Goal: Task Accomplishment & Management: Complete application form

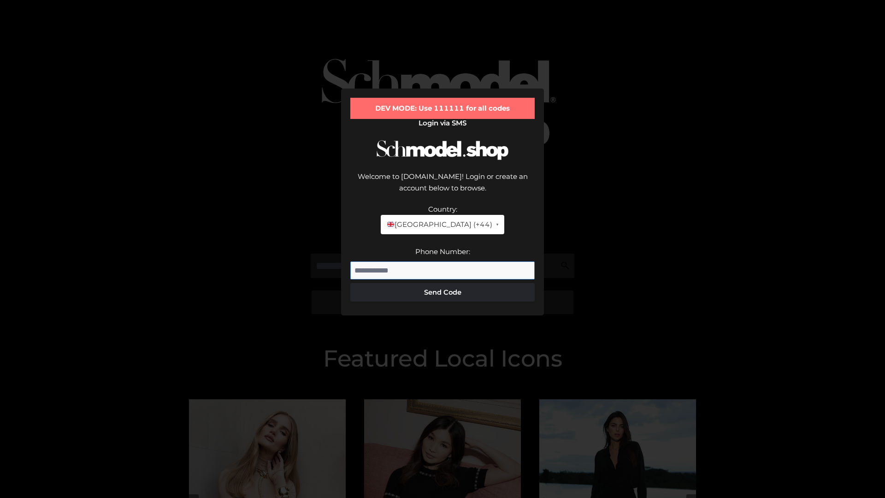
click at [442, 261] on input "Phone Number:" at bounding box center [442, 270] width 184 height 18
type input "**********"
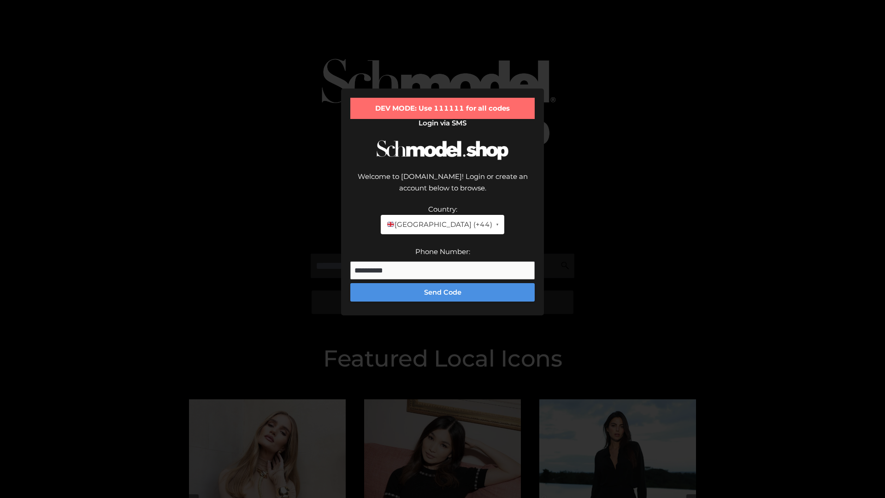
click at [442, 283] on button "Send Code" at bounding box center [442, 292] width 184 height 18
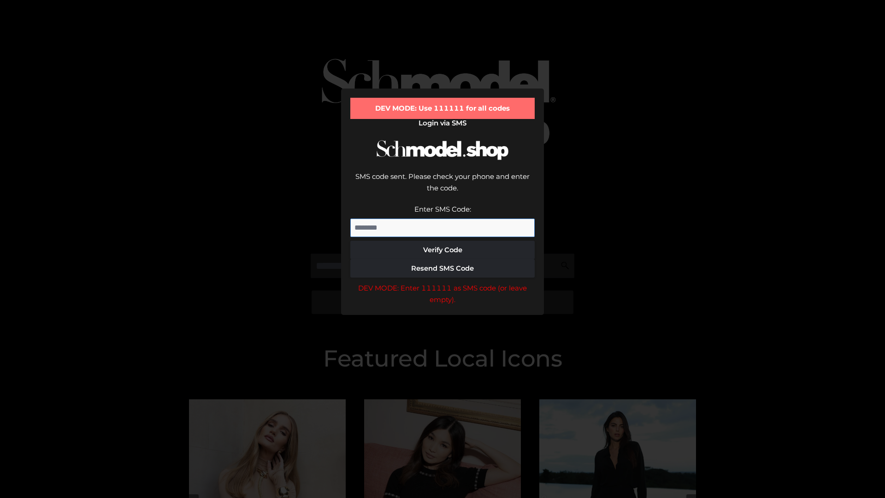
click at [442, 218] on input "Enter SMS Code:" at bounding box center [442, 227] width 184 height 18
type input "******"
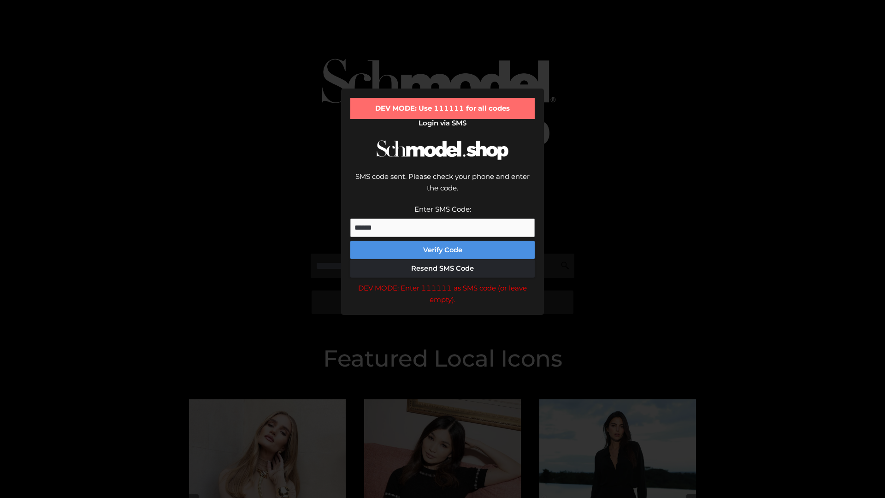
click at [442, 241] on button "Verify Code" at bounding box center [442, 250] width 184 height 18
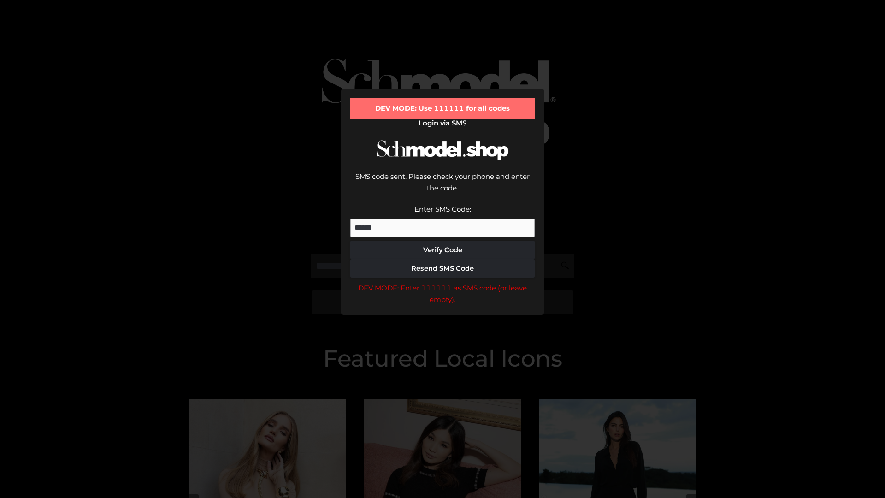
click at [442, 282] on div "DEV MODE: Enter 111111 as SMS code (or leave empty)." at bounding box center [442, 294] width 184 height 24
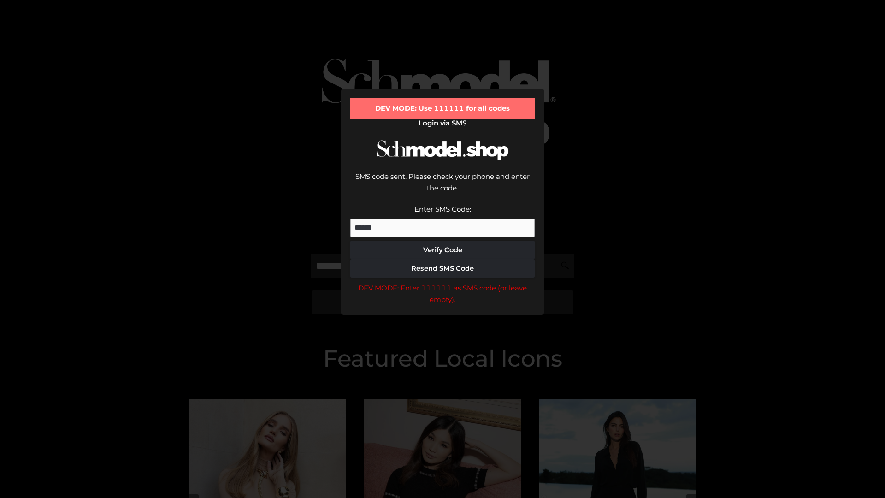
click at [442, 282] on div "DEV MODE: Enter 111111 as SMS code (or leave empty)." at bounding box center [442, 294] width 184 height 24
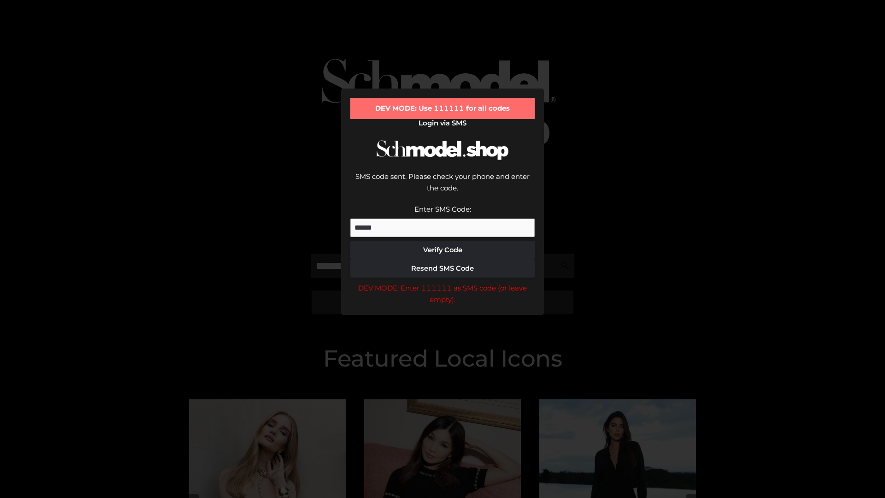
click at [442, 282] on div "DEV MODE: Enter 111111 as SMS code (or leave empty)." at bounding box center [442, 294] width 184 height 24
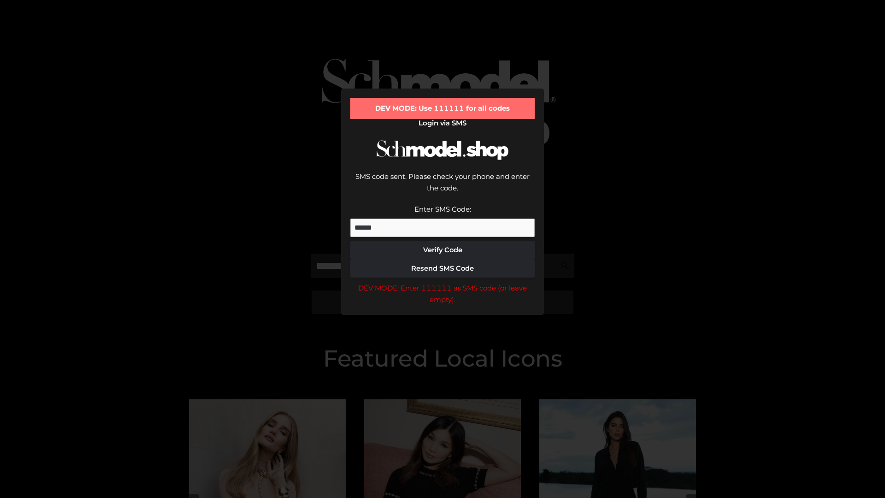
click at [442, 282] on div "DEV MODE: Enter 111111 as SMS code (or leave empty)." at bounding box center [442, 294] width 184 height 24
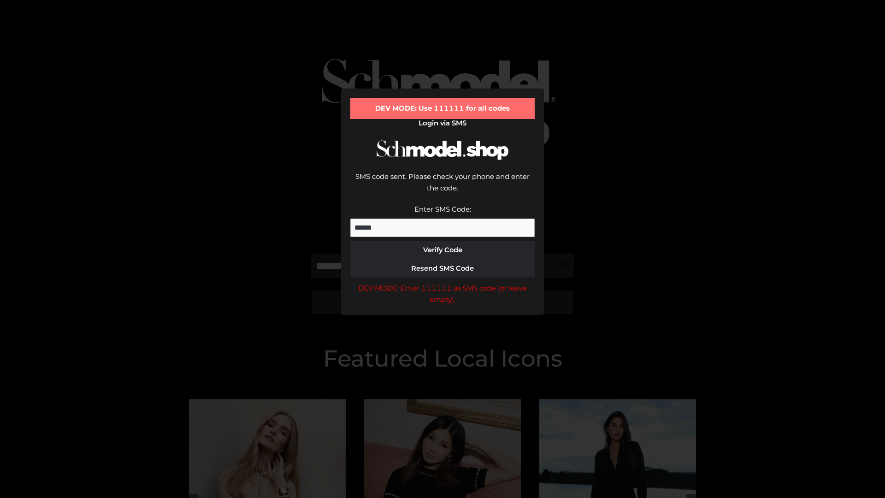
click at [442, 282] on div "DEV MODE: Enter 111111 as SMS code (or leave empty)." at bounding box center [442, 294] width 184 height 24
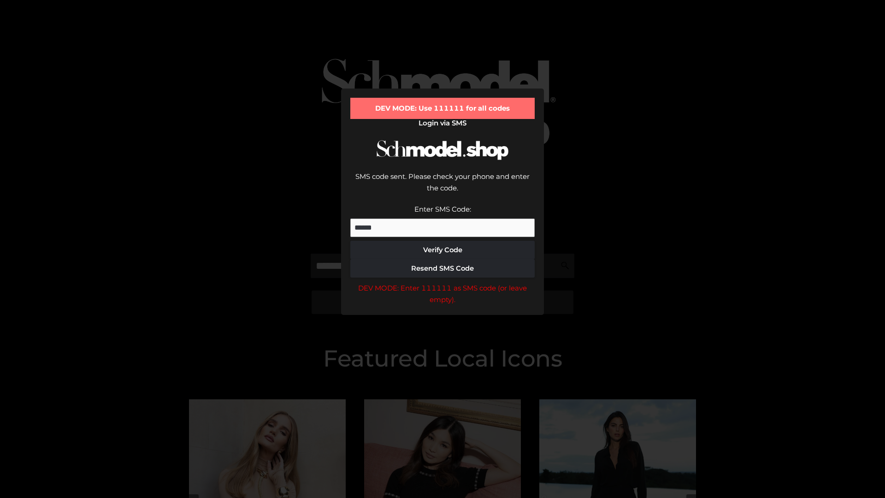
click at [442, 282] on div "DEV MODE: Enter 111111 as SMS code (or leave empty)." at bounding box center [442, 294] width 184 height 24
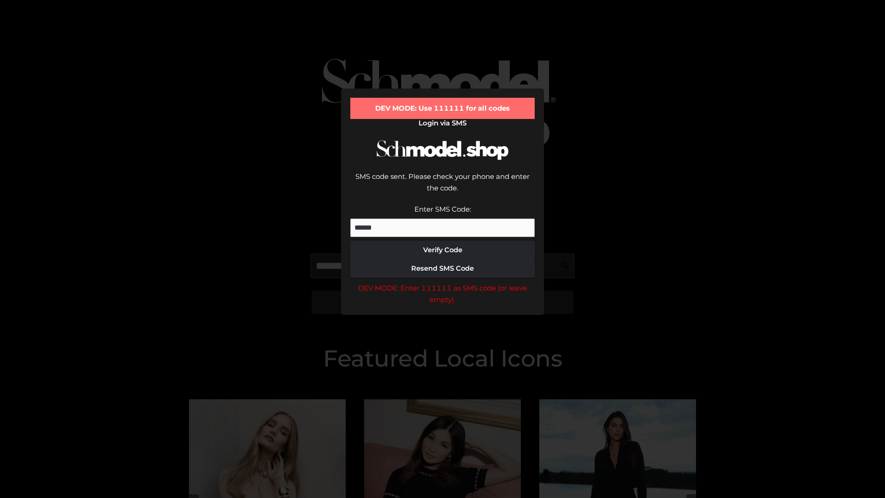
scroll to position [0, 47]
click at [442, 282] on div "DEV MODE: Enter 111111 as SMS code (or leave empty)." at bounding box center [442, 294] width 184 height 24
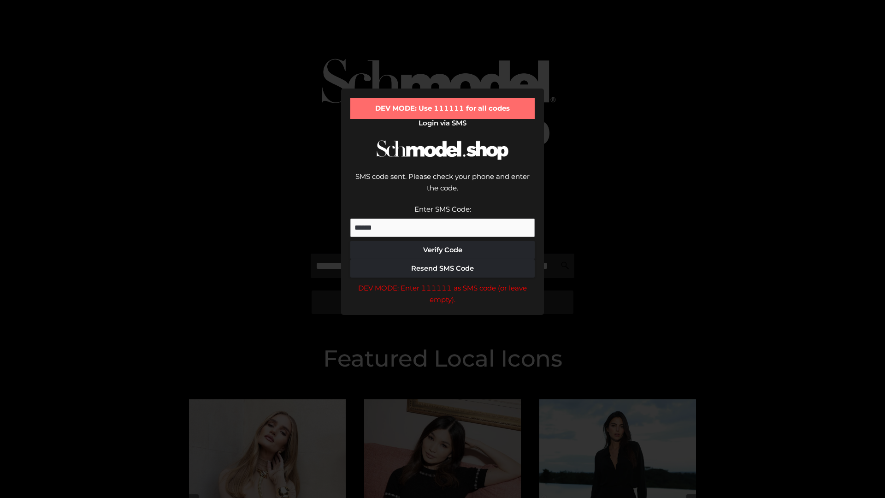
click at [442, 282] on div "DEV MODE: Enter 111111 as SMS code (or leave empty)." at bounding box center [442, 294] width 184 height 24
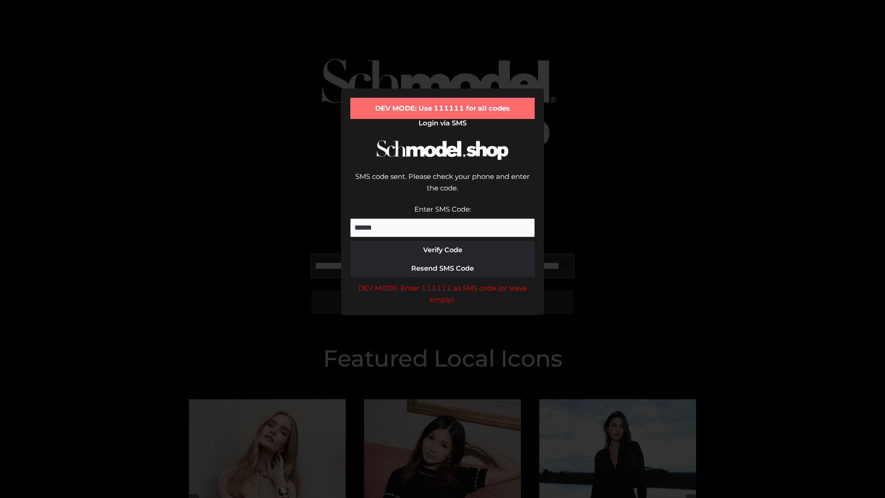
scroll to position [0, 100]
click at [442, 282] on div "DEV MODE: Enter 111111 as SMS code (or leave empty)." at bounding box center [442, 294] width 184 height 24
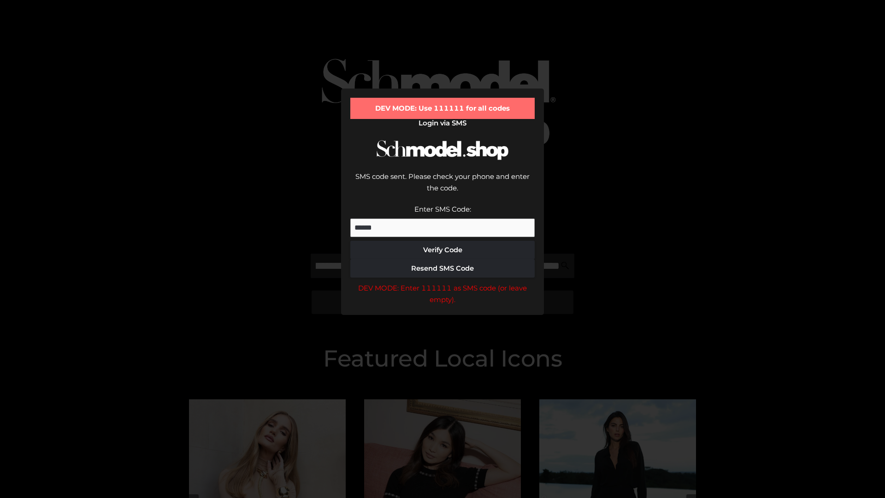
click at [442, 282] on div "DEV MODE: Enter 111111 as SMS code (or leave empty)." at bounding box center [442, 294] width 184 height 24
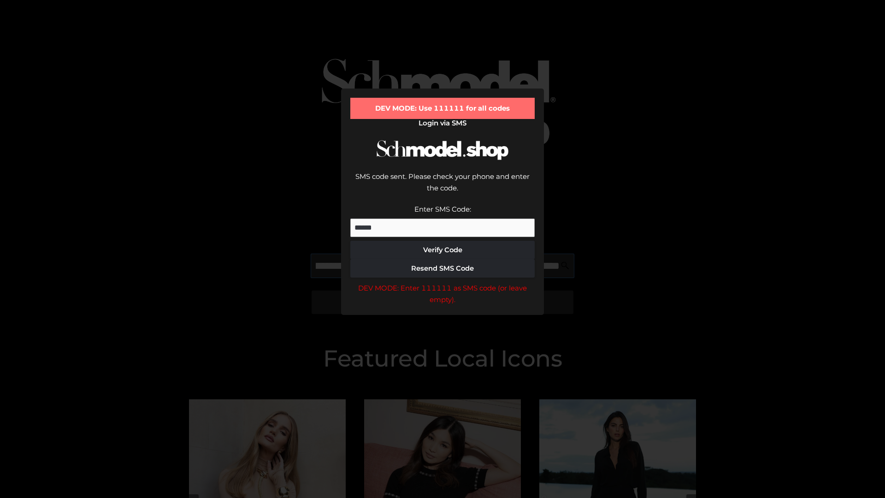
scroll to position [0, 156]
click at [442, 282] on div "DEV MODE: Enter 111111 as SMS code (or leave empty)." at bounding box center [442, 294] width 184 height 24
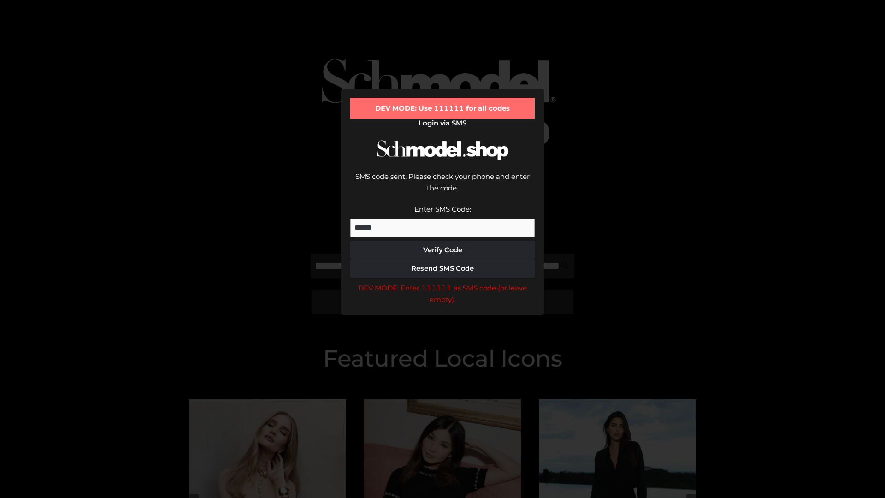
click at [442, 282] on div "DEV MODE: Enter 111111 as SMS code (or leave empty)." at bounding box center [442, 294] width 184 height 24
type input "**********"
